Goal: Find specific page/section: Find specific page/section

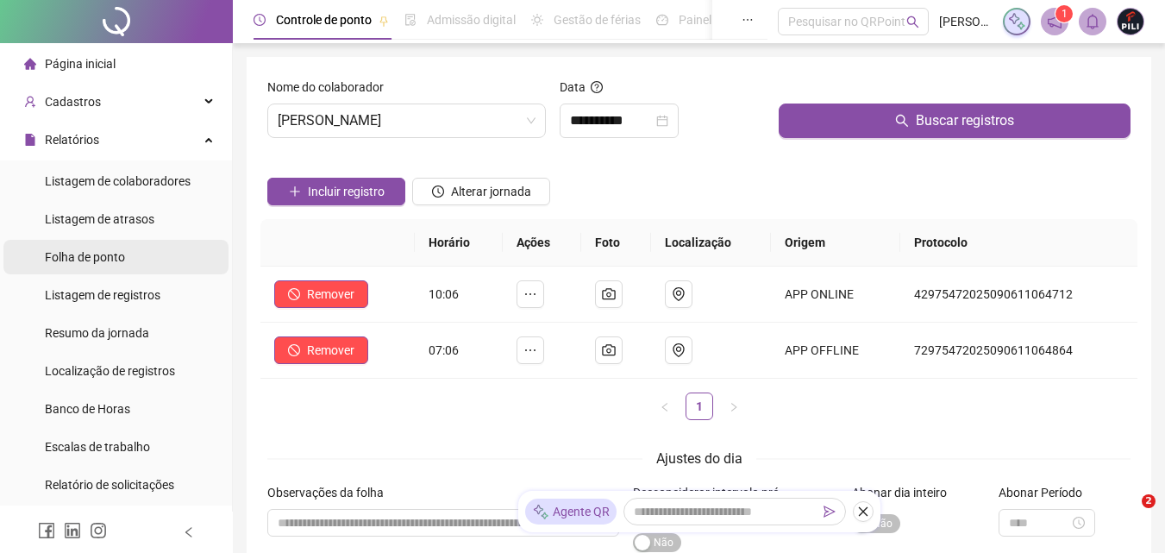
click at [73, 61] on span "Página inicial" at bounding box center [80, 64] width 71 height 14
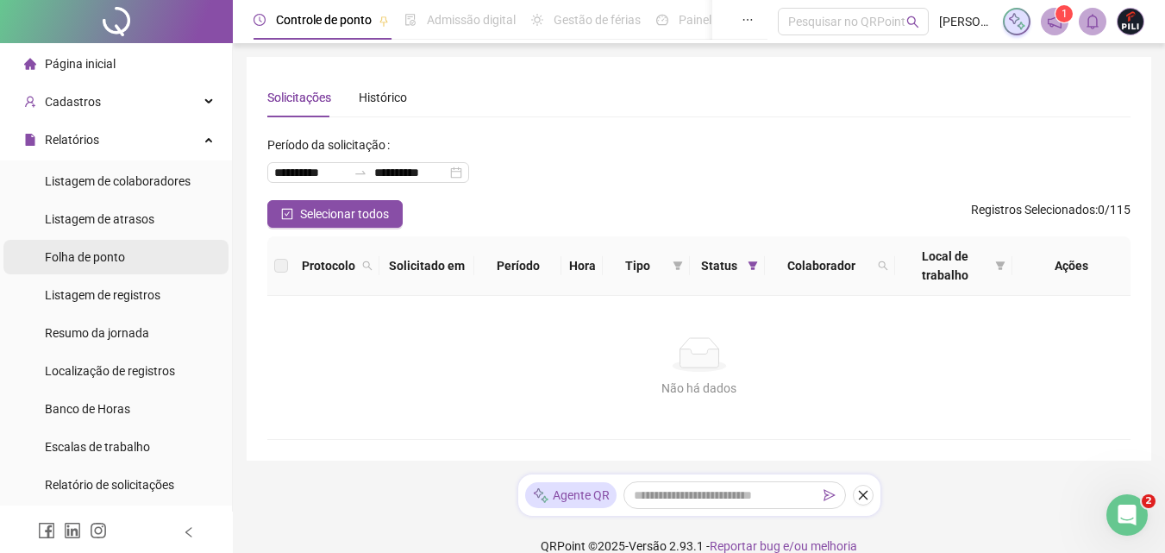
click at [55, 247] on div "Folha de ponto" at bounding box center [85, 257] width 80 height 34
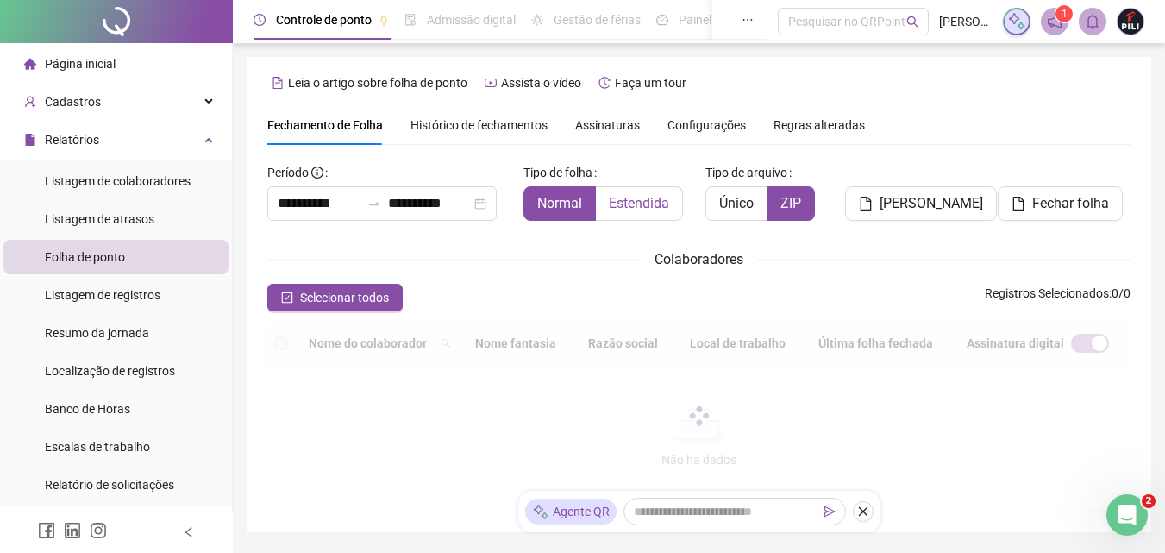
click at [623, 203] on div "**********" at bounding box center [698, 335] width 863 height 353
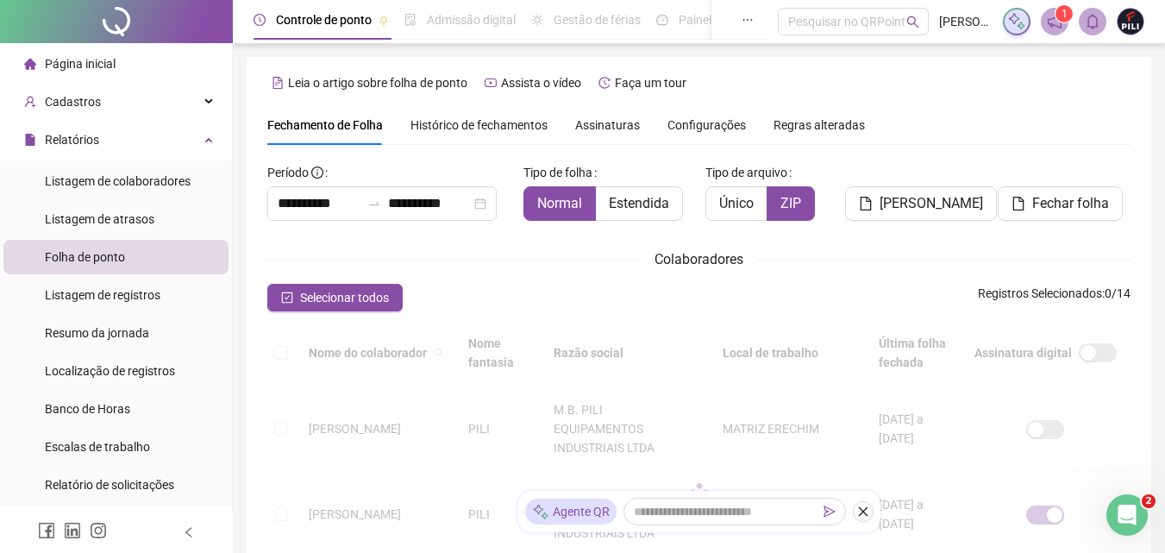
click at [95, 59] on span "Página inicial" at bounding box center [80, 64] width 71 height 14
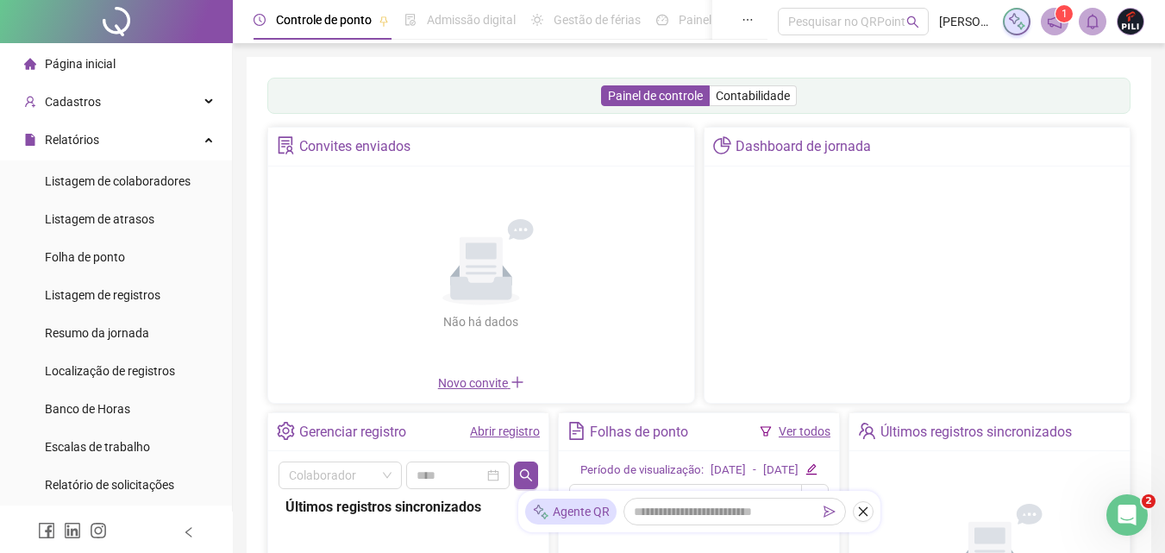
scroll to position [77, 0]
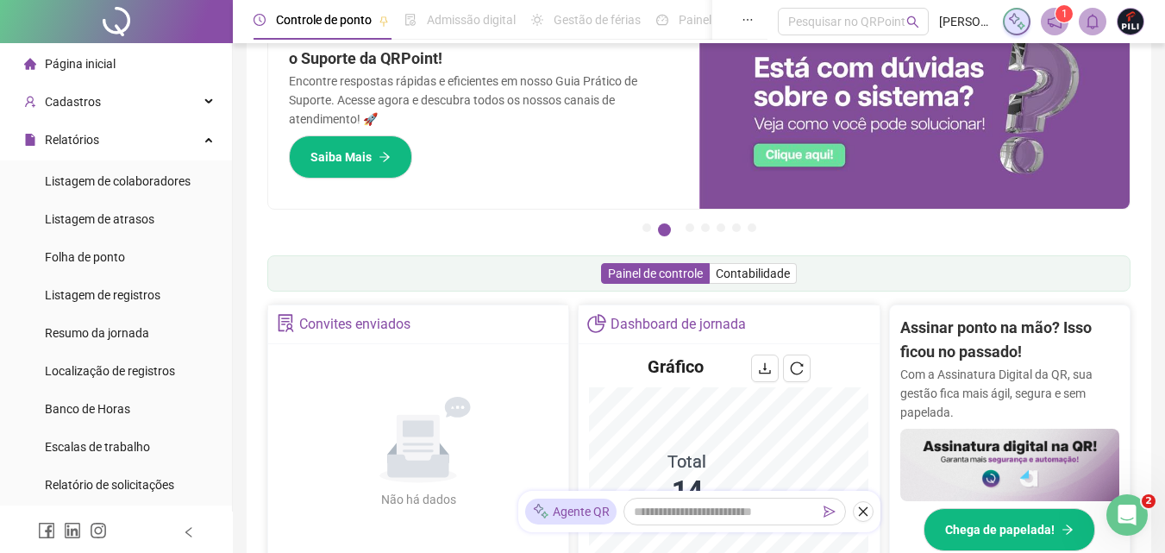
click at [489, 225] on div "Pague o QRPoint com Cartão de Crédito Sua assinatura: mais segurança, prática e…" at bounding box center [698, 476] width 863 height 950
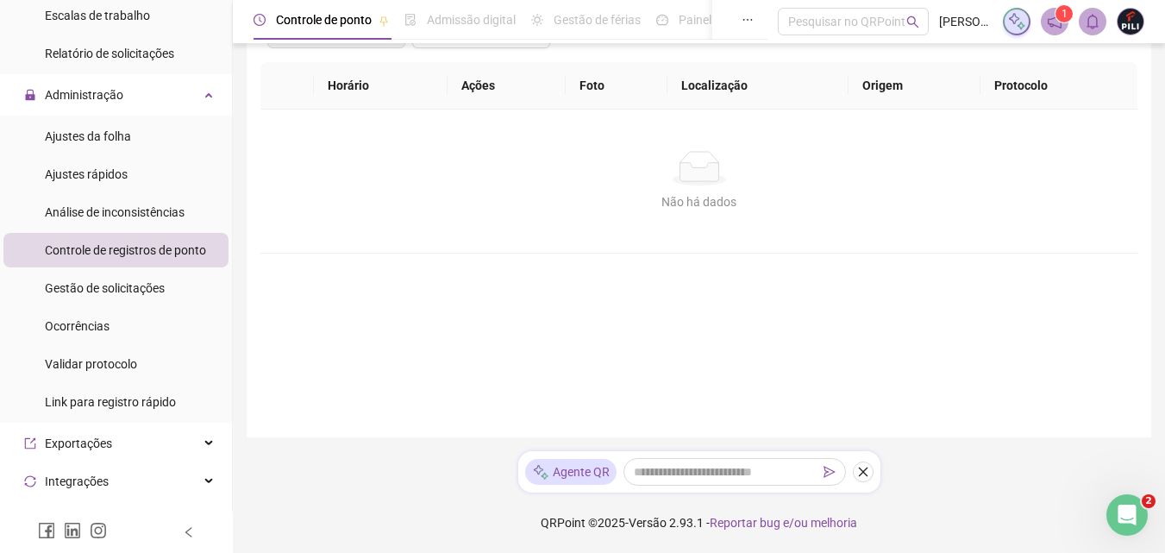
scroll to position [517, 0]
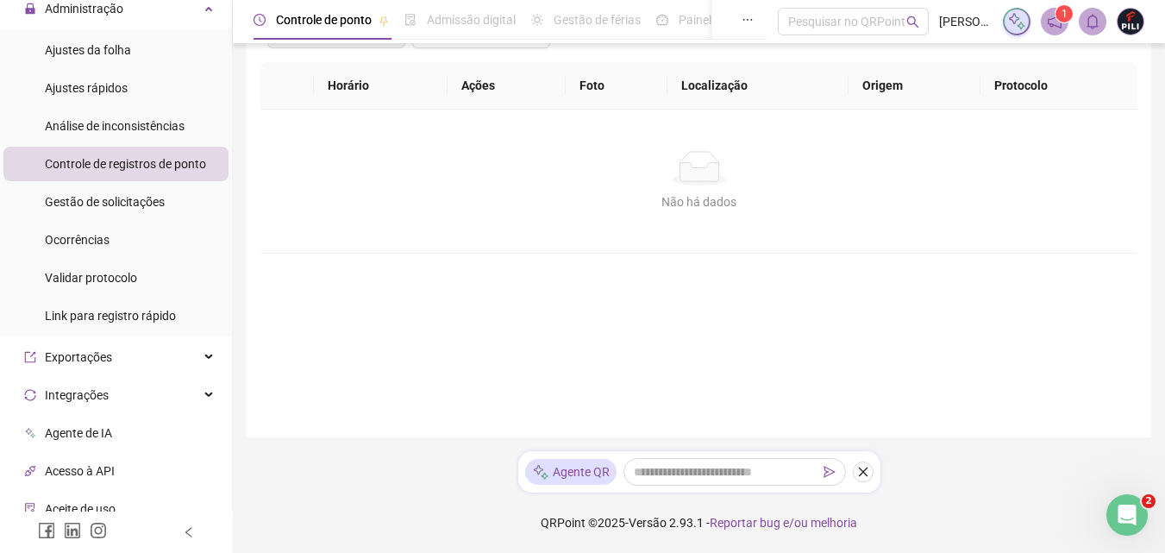
click at [113, 208] on span "Gestão de solicitações" at bounding box center [105, 202] width 120 height 14
